Goal: Information Seeking & Learning: Learn about a topic

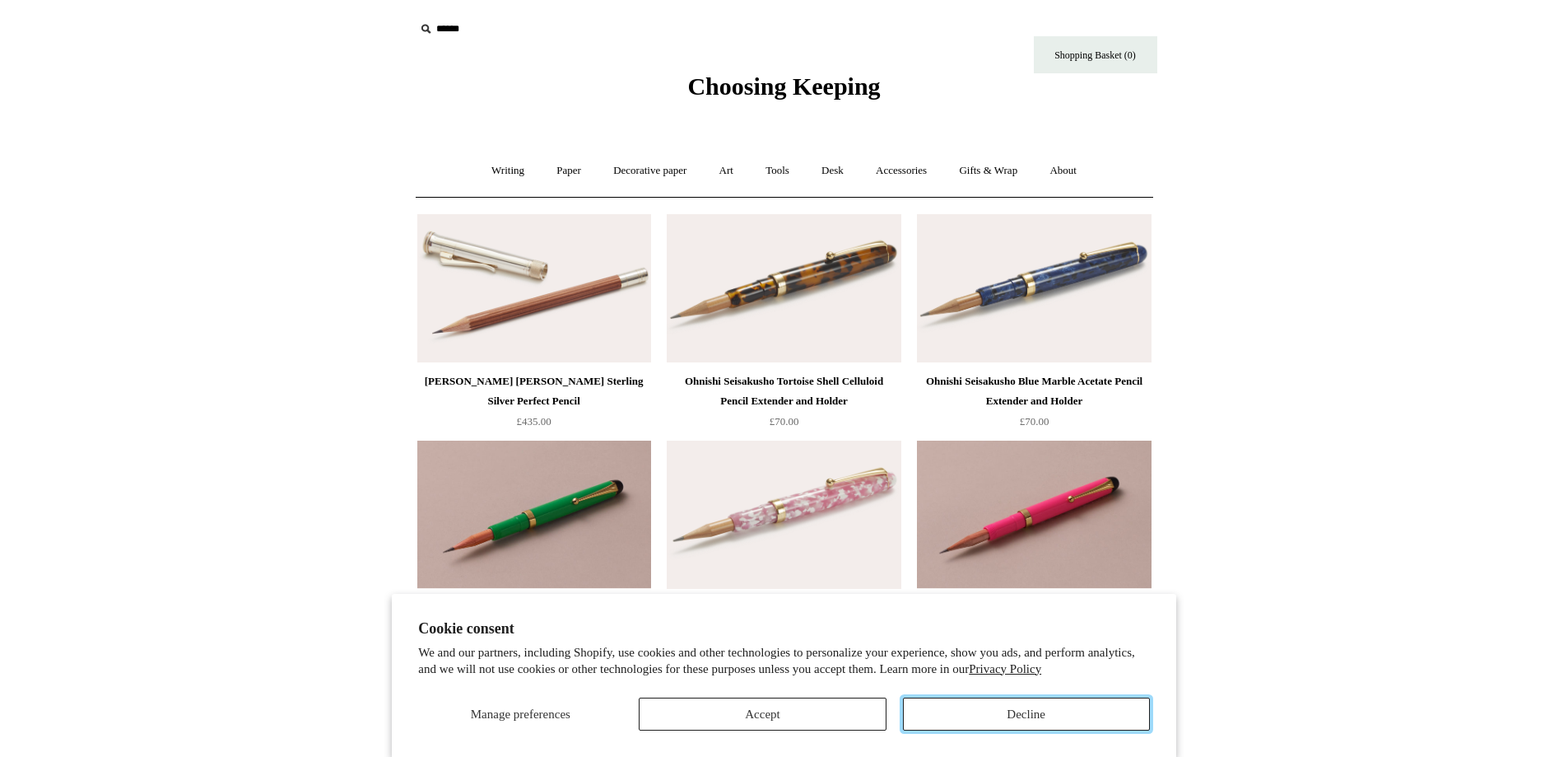
click at [1016, 707] on button "Decline" at bounding box center [1026, 714] width 247 height 33
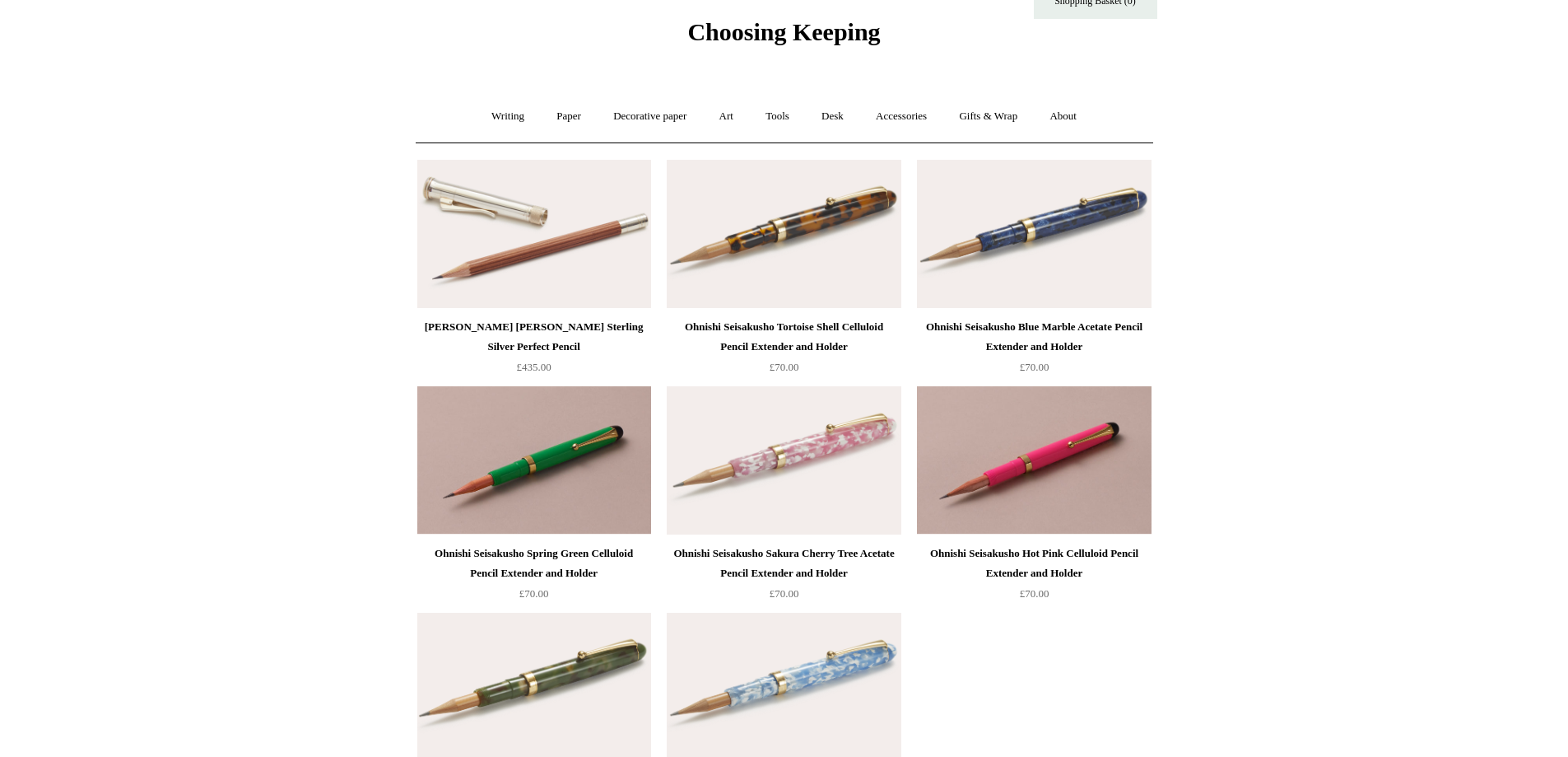
scroll to position [83, 0]
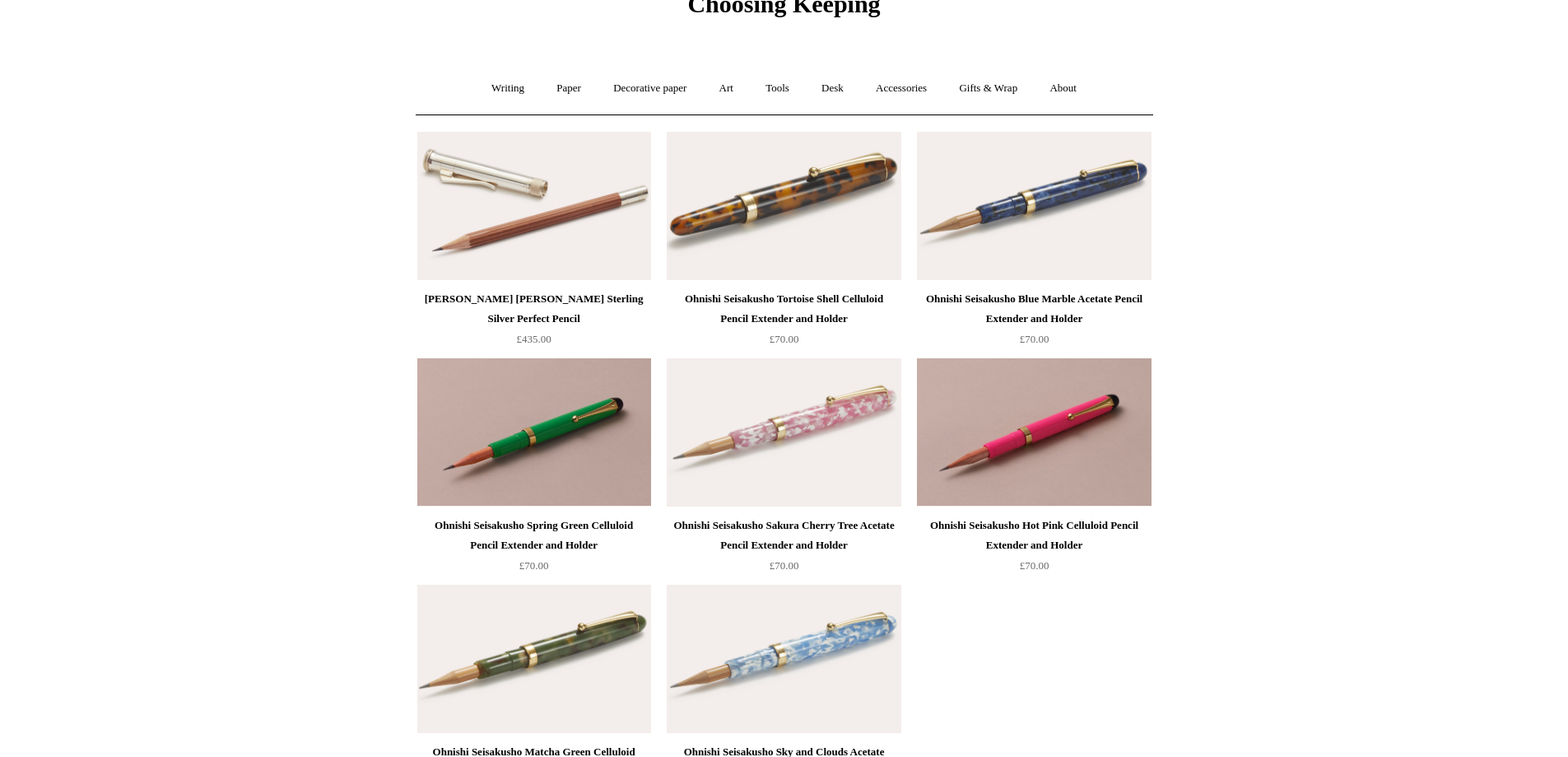
click at [802, 190] on img at bounding box center [784, 205] width 234 height 148
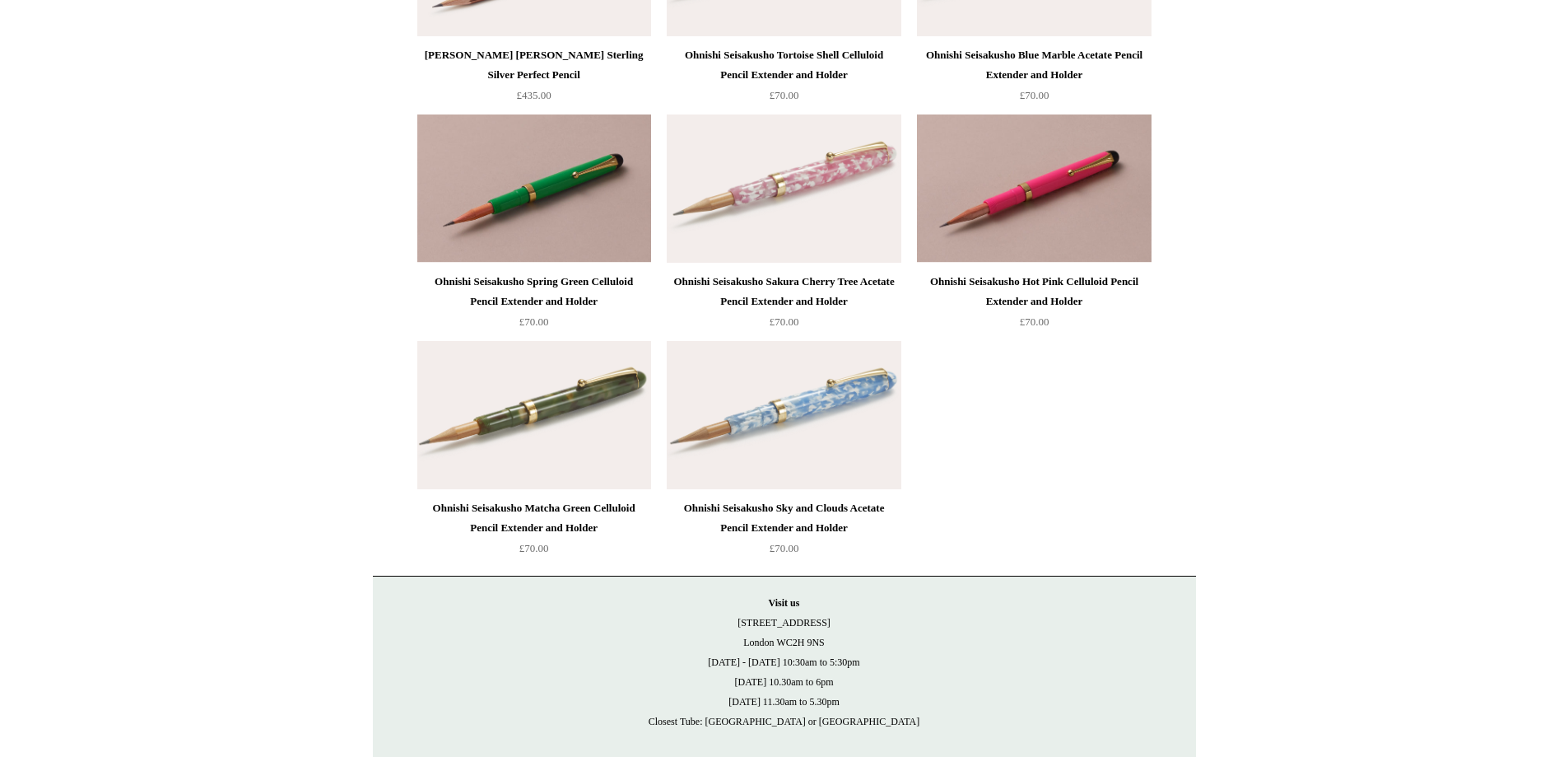
scroll to position [329, 0]
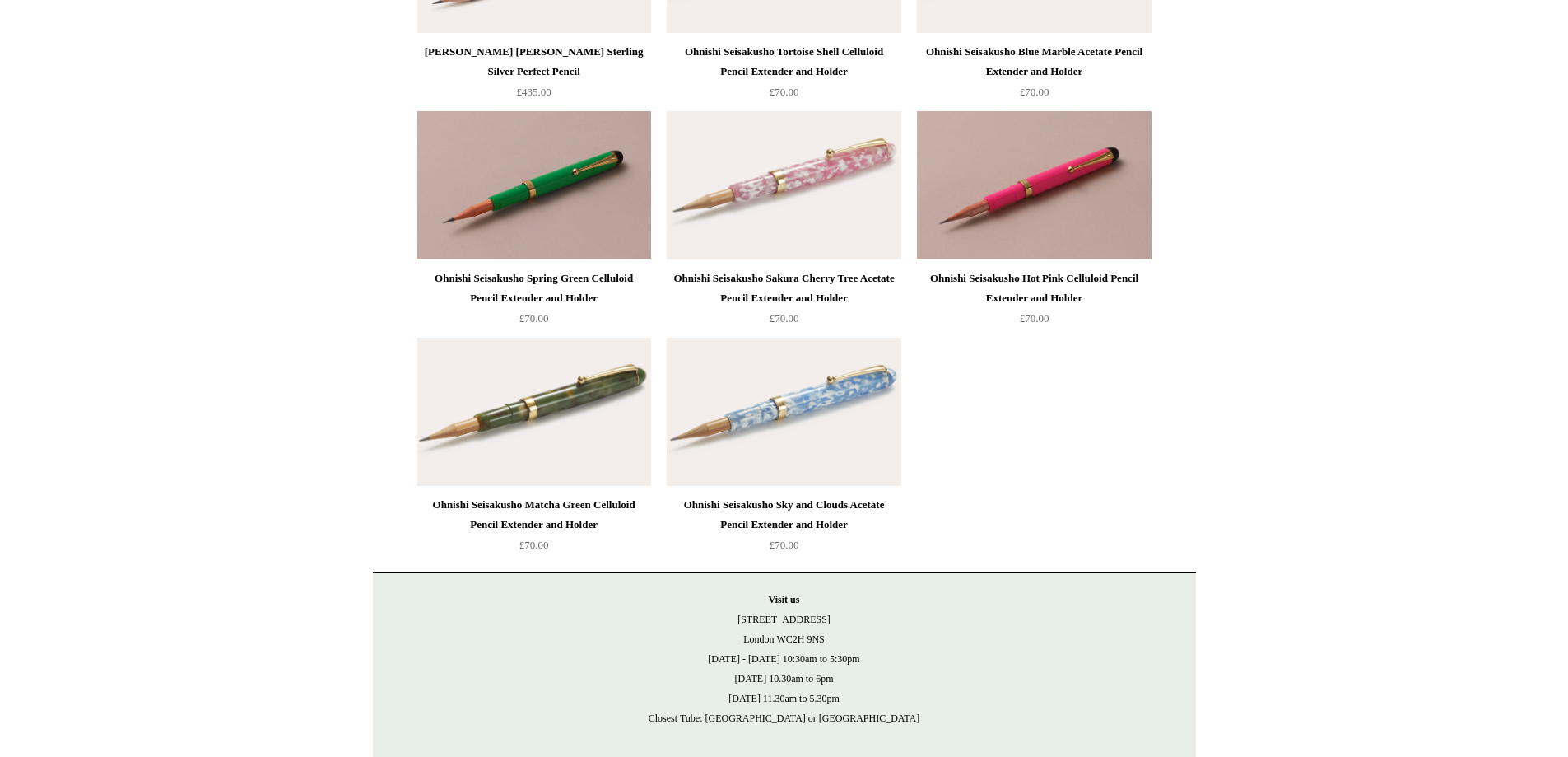
click at [521, 280] on div "Ohnishi Seisakusho Spring Green Celluloid Pencil Extender and Holder" at bounding box center [533, 288] width 225 height 40
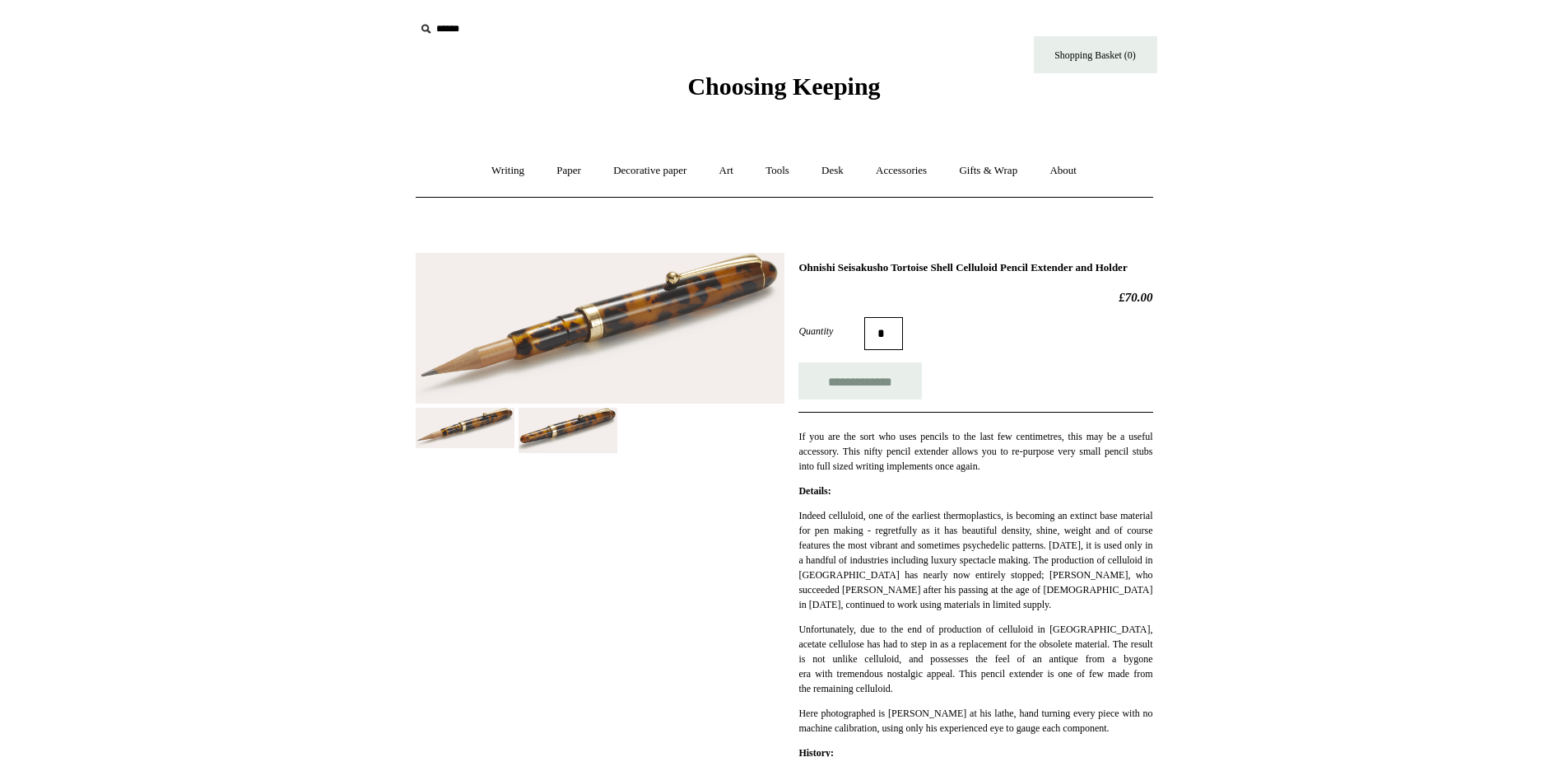
click at [562, 436] on img at bounding box center [567, 430] width 98 height 45
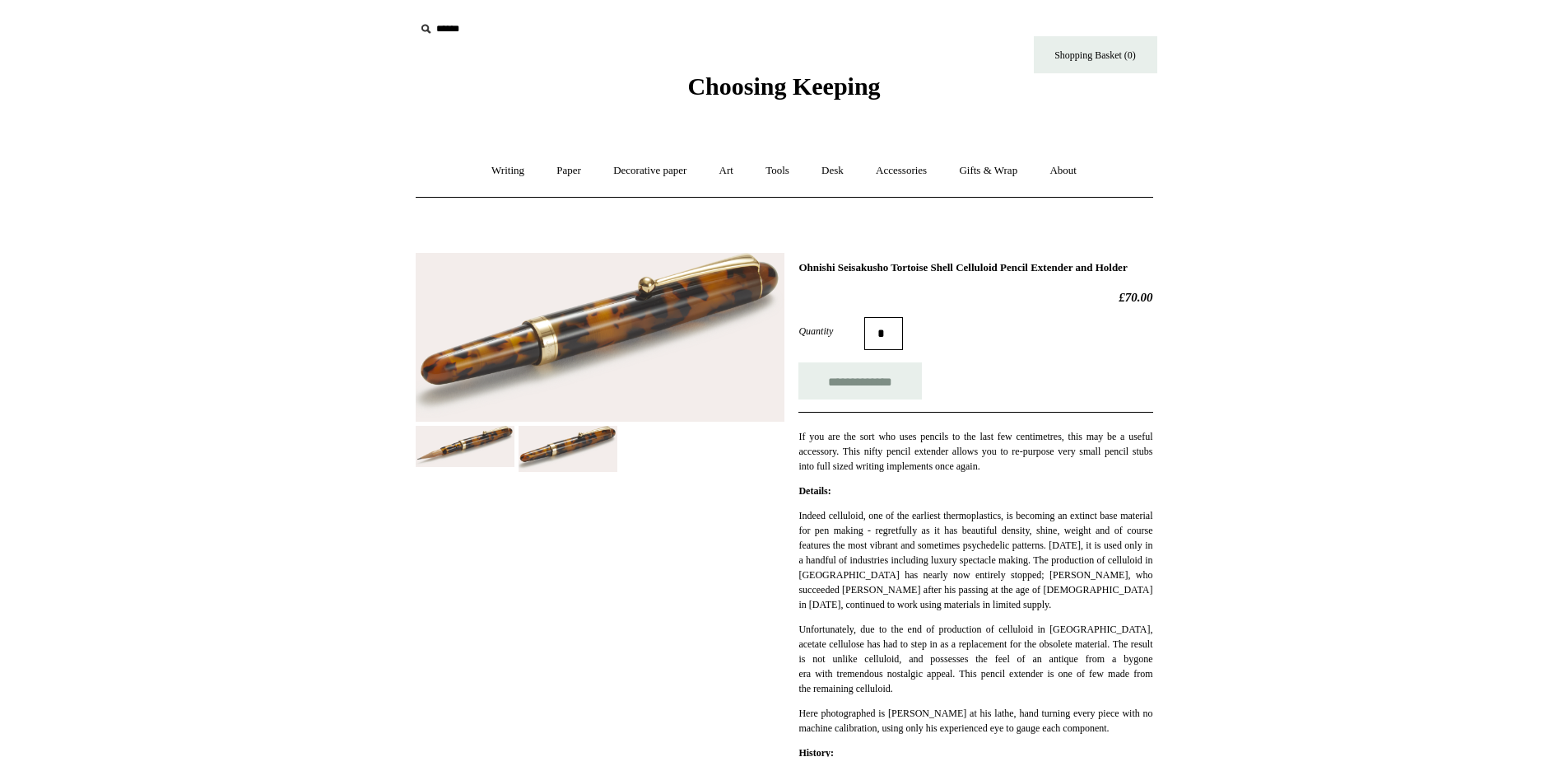
click at [480, 425] on div at bounding box center [600, 356] width 369 height 232
click at [490, 433] on img at bounding box center [464, 446] width 98 height 40
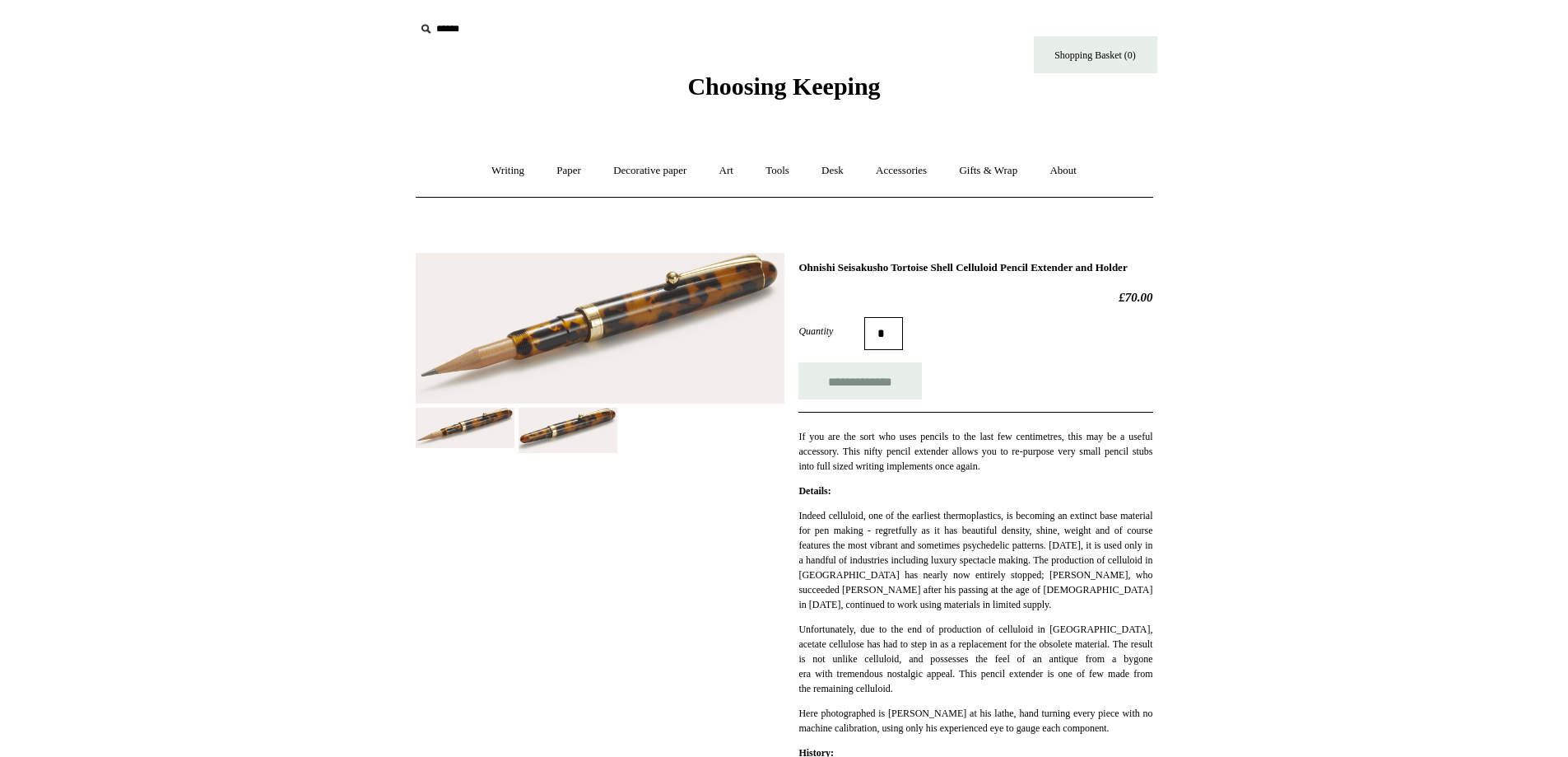
click at [582, 327] on img at bounding box center [600, 328] width 369 height 152
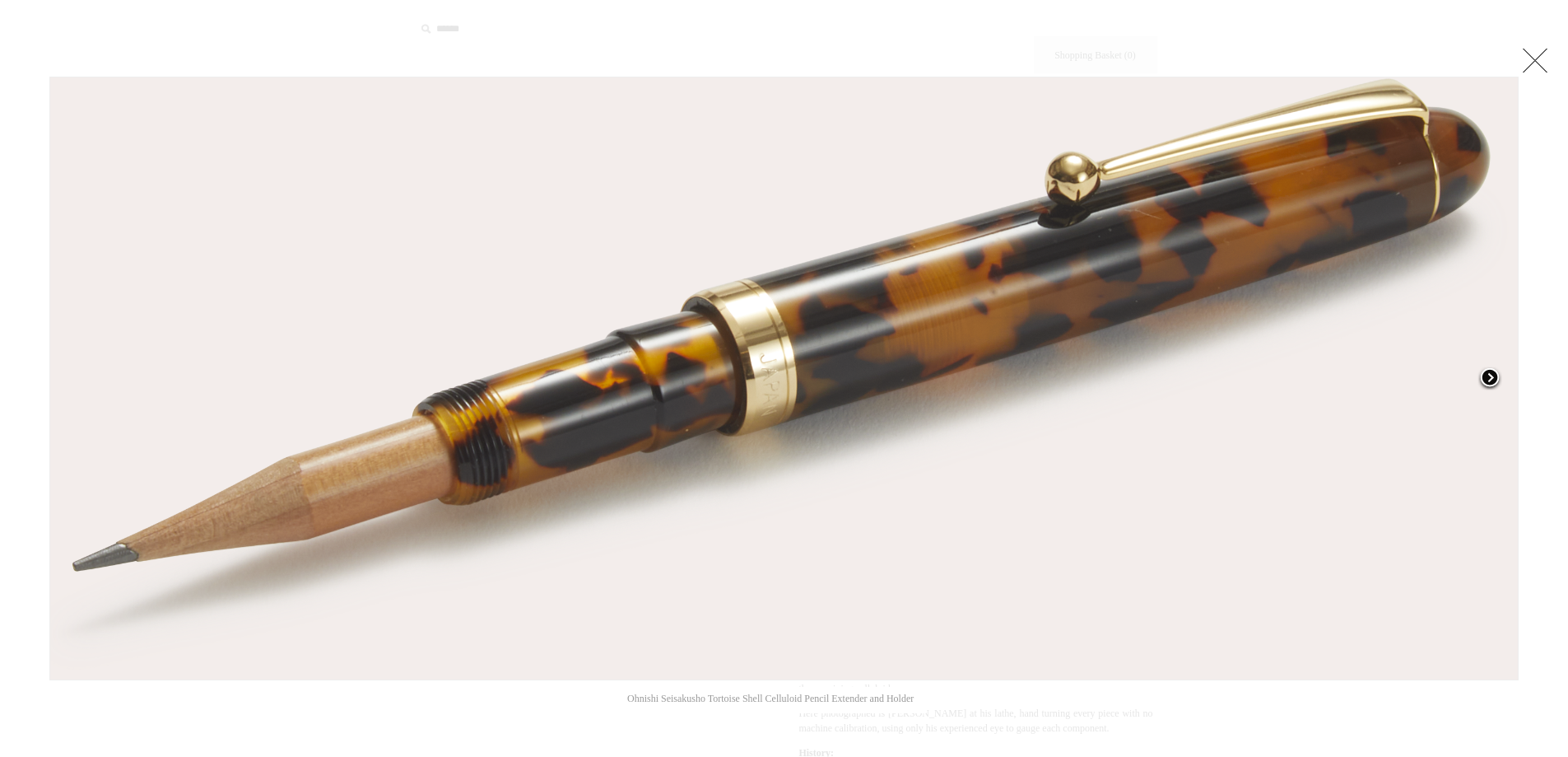
click at [1492, 374] on span at bounding box center [1490, 378] width 25 height 25
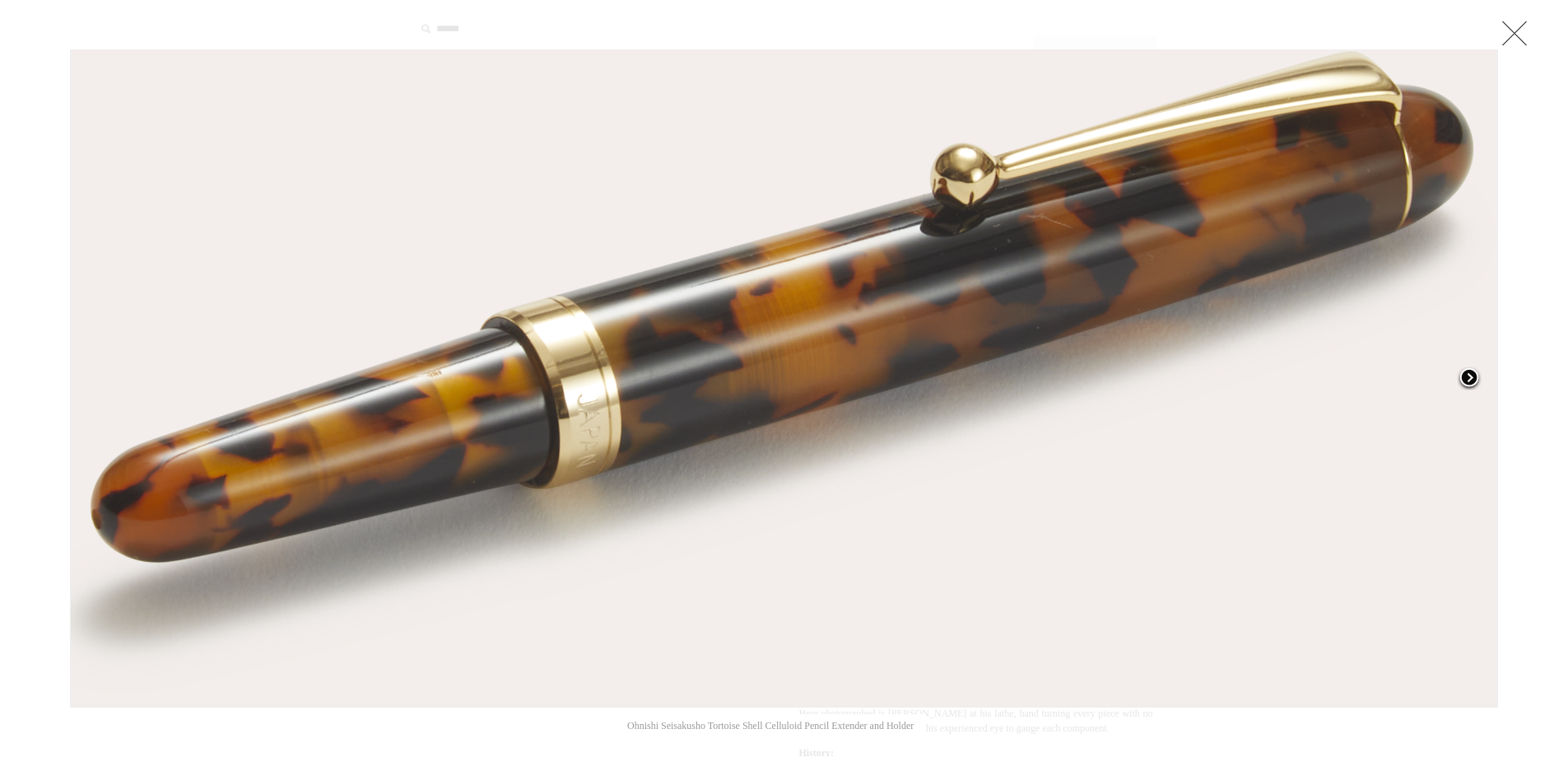
click at [1471, 378] on span at bounding box center [1469, 378] width 25 height 25
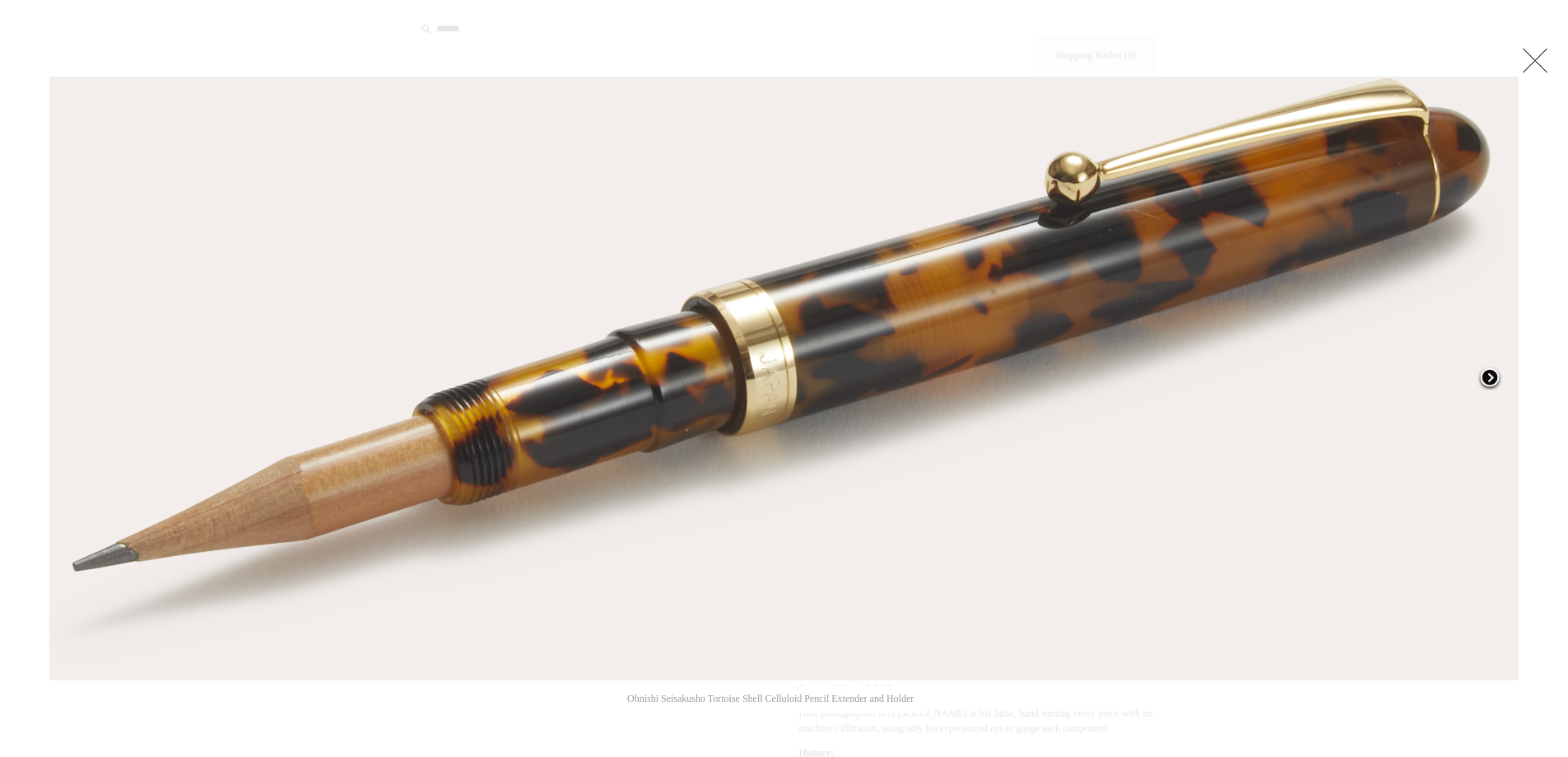
click at [1487, 373] on span at bounding box center [1490, 378] width 25 height 25
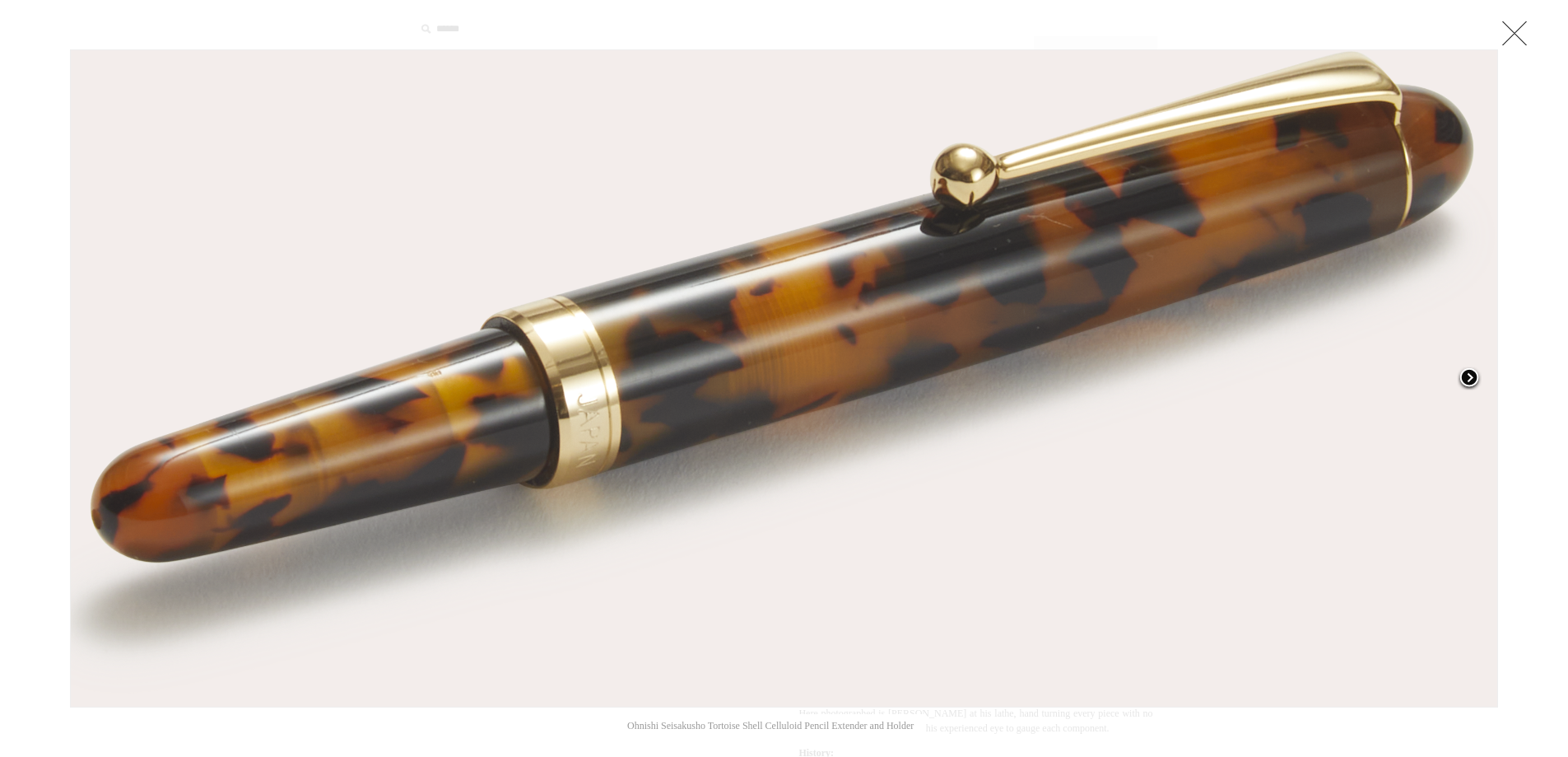
click at [1487, 373] on link at bounding box center [1248, 378] width 499 height 658
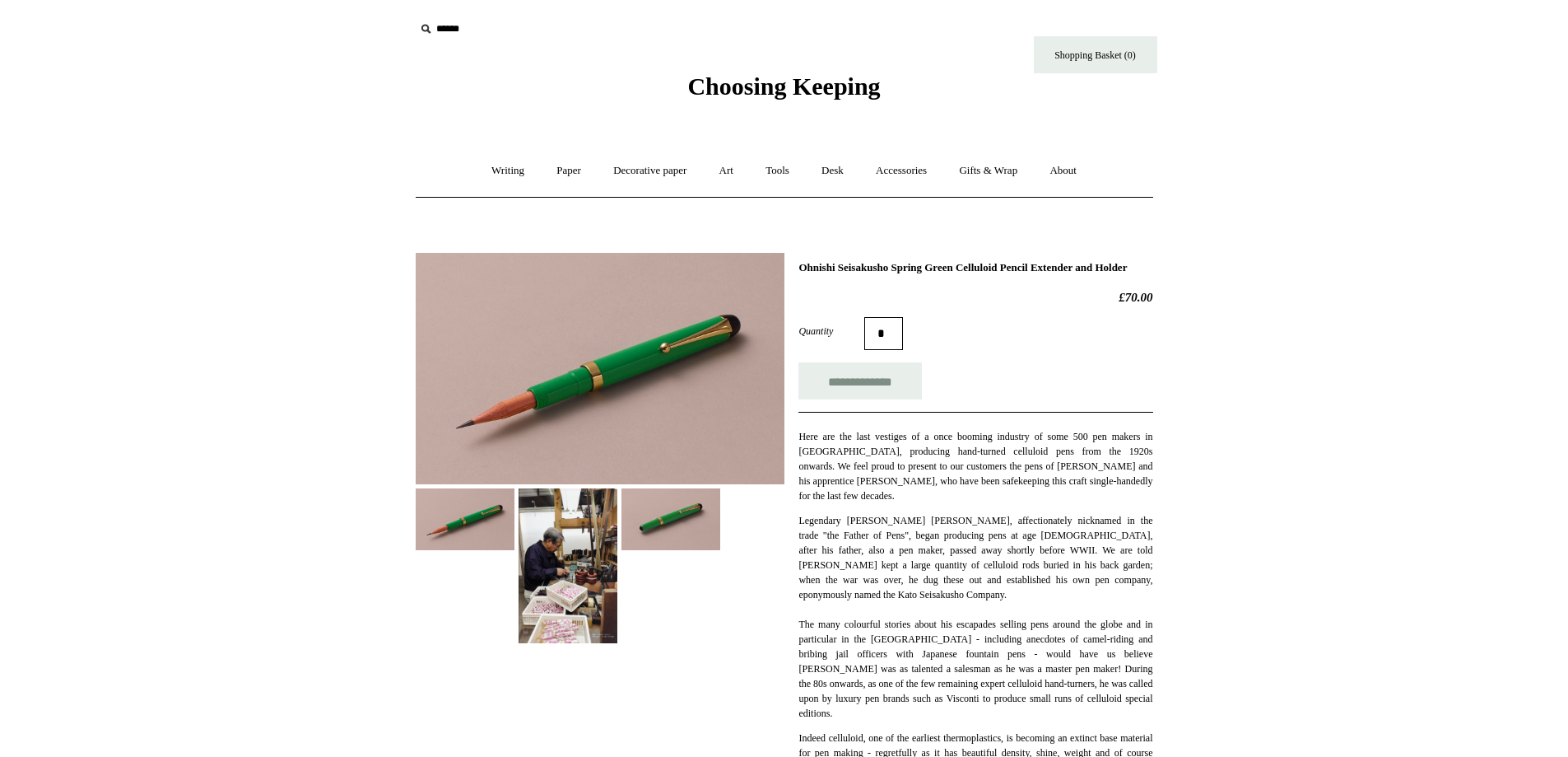
click at [551, 583] on img at bounding box center [567, 566] width 98 height 155
